Goal: Information Seeking & Learning: Learn about a topic

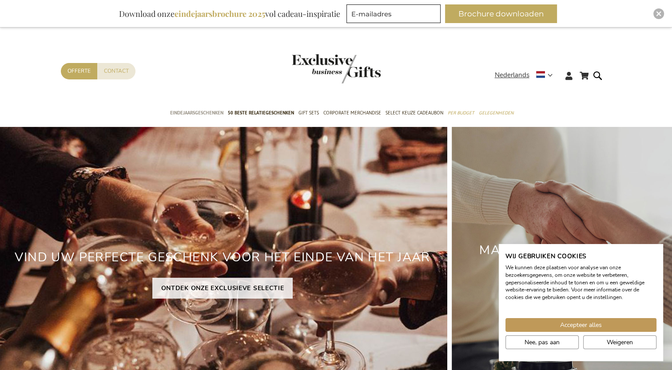
click at [214, 111] on span "Eindejaarsgeschenken" at bounding box center [196, 112] width 53 height 9
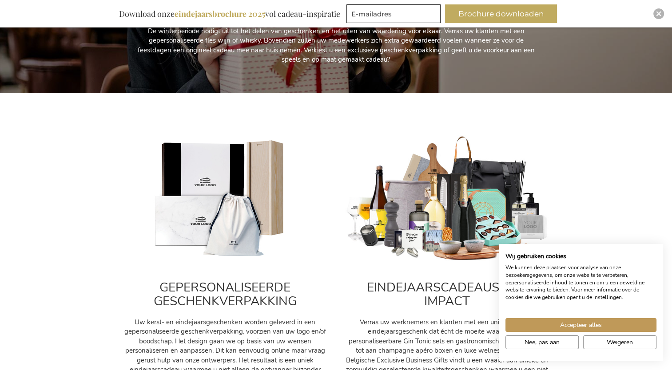
scroll to position [211, 0]
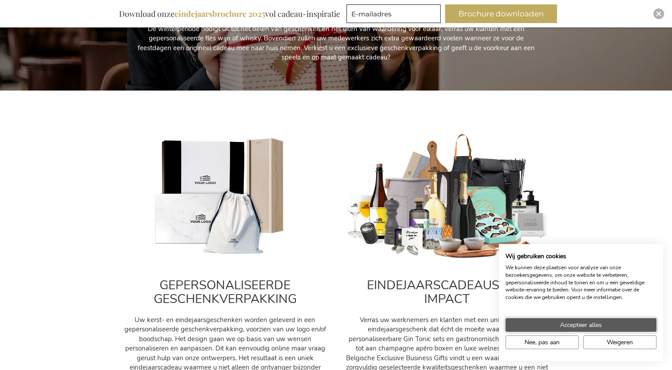
click at [595, 325] on span "Accepteer alles" at bounding box center [581, 325] width 42 height 9
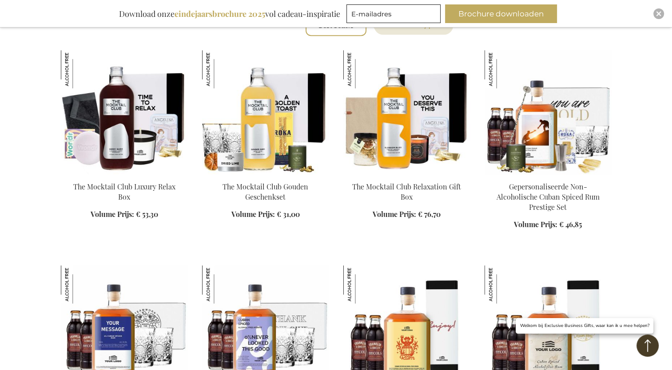
scroll to position [602, 0]
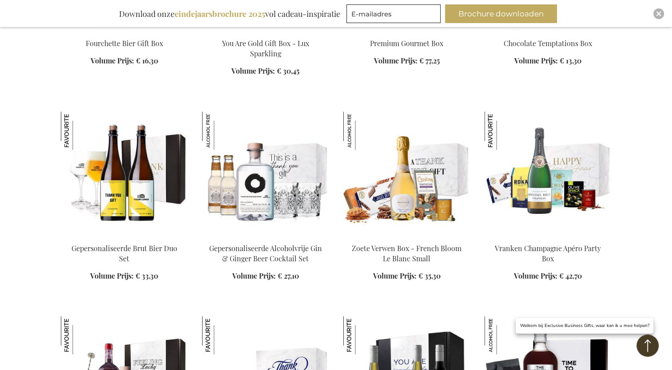
scroll to position [2251, 0]
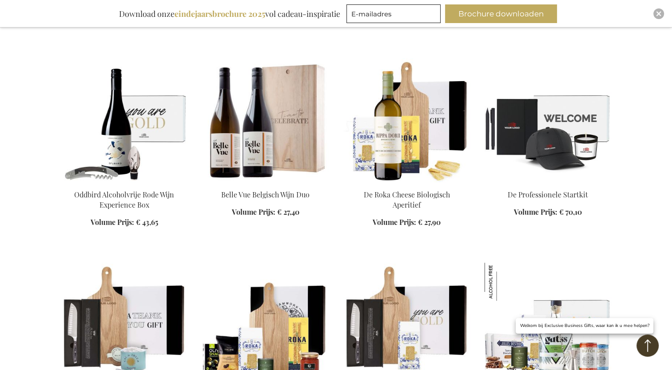
scroll to position [3516, 0]
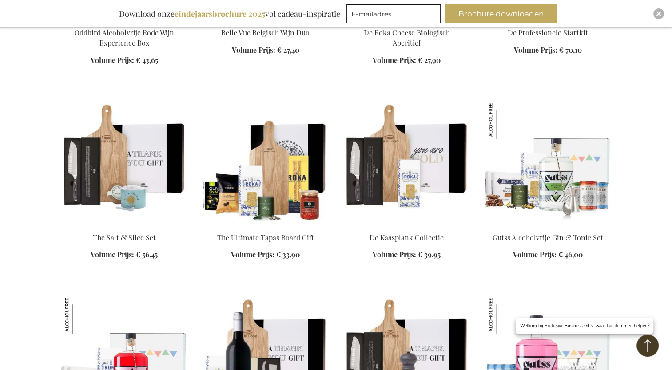
scroll to position [3679, 0]
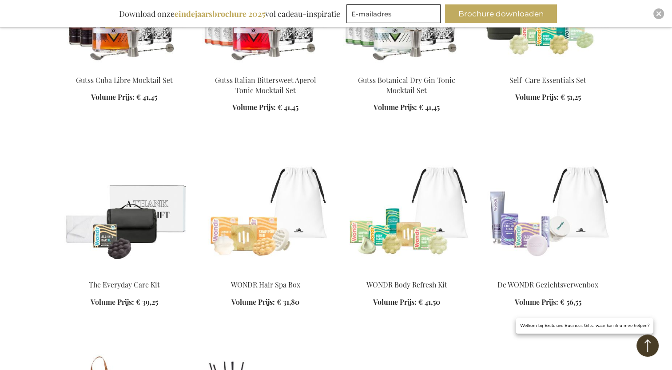
scroll to position [4236, 0]
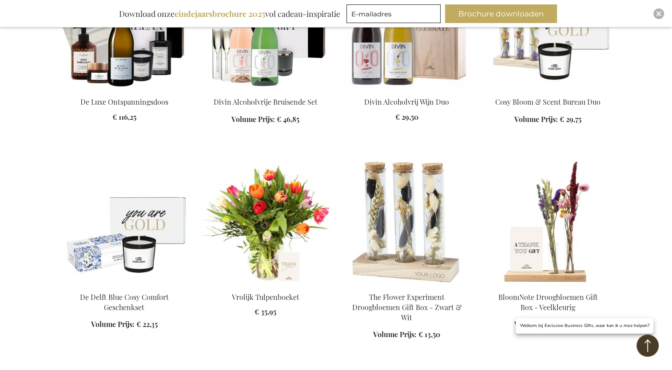
scroll to position [4809, 0]
